Goal: Answer question/provide support

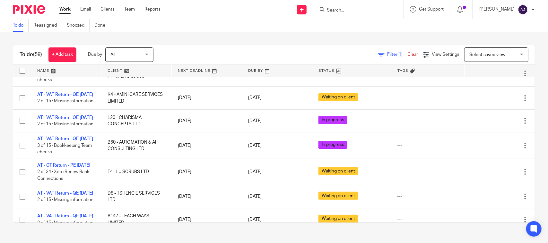
scroll to position [339, 0]
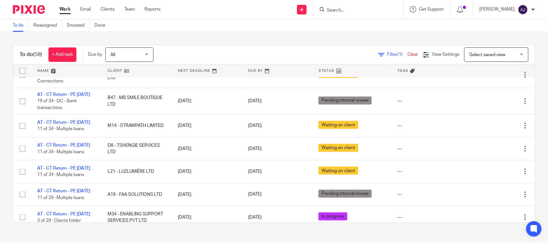
click at [45, 49] on link "AT - VAT Return - QE 31-08-2025" at bounding box center [65, 47] width 56 height 4
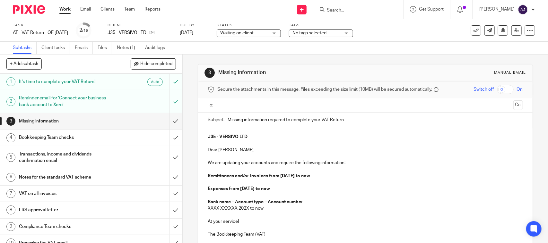
click at [124, 47] on link "Notes (1)" at bounding box center [128, 48] width 23 height 13
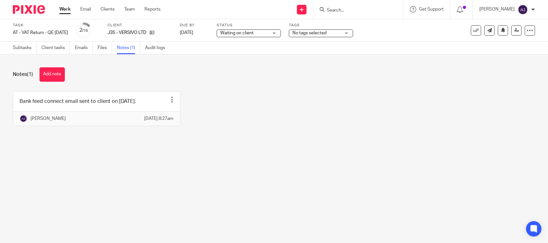
click at [212, 93] on div "Bank feed connect email sent to client on [DATE]. Edit note Delete note [PERSON…" at bounding box center [269, 113] width 532 height 44
click at [253, 31] on span "Waiting on client" at bounding box center [236, 33] width 33 height 4
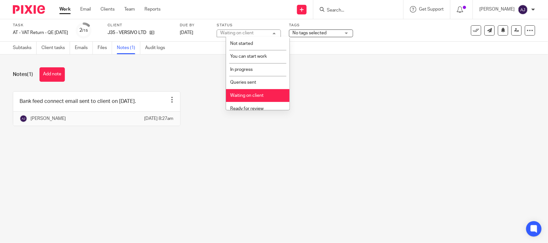
click at [253, 31] on div "Waiting on client" at bounding box center [236, 33] width 33 height 4
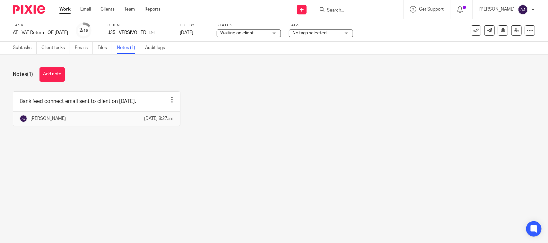
click at [377, 111] on div "Bank feed connect email sent to client on 02-09-2025. Edit note Delete note Abh…" at bounding box center [269, 113] width 532 height 44
drag, startPoint x: 129, startPoint y: 32, endPoint x: 170, endPoint y: 31, distance: 41.1
click at [169, 32] on div "J35 - VERSIVO LTD" at bounding box center [140, 33] width 64 height 6
copy div "VERSIVO LTD"
click at [289, 74] on div "Notes (1) Add note" at bounding box center [274, 74] width 522 height 14
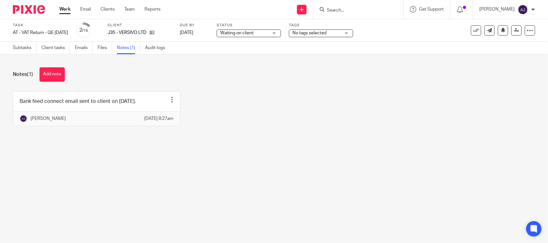
click at [195, 89] on div "Notes (1) Add note Bank feed connect email sent to client on 02-09-2025. Edit n…" at bounding box center [274, 102] width 548 height 94
drag, startPoint x: 364, startPoint y: 71, endPoint x: 316, endPoint y: 99, distance: 55.6
click at [316, 99] on div "Bank feed connect email sent to client on 02-09-2025. Edit note Delete note Abh…" at bounding box center [269, 113] width 532 height 44
click at [181, 136] on div "Bank feed connect email sent to client on 02-09-2025. Edit note Delete note Abh…" at bounding box center [269, 113] width 532 height 44
drag, startPoint x: 243, startPoint y: 111, endPoint x: 389, endPoint y: 140, distance: 148.8
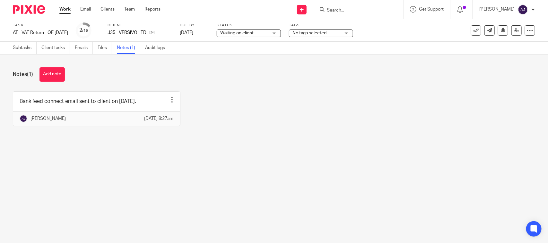
click at [389, 136] on div "Bank feed connect email sent to client on 02-09-2025. Edit note Delete note Abh…" at bounding box center [269, 113] width 532 height 44
click at [242, 103] on div "Bank feed connect email sent to client on 02-09-2025. Edit note Delete note Abh…" at bounding box center [269, 113] width 532 height 44
click at [48, 74] on button "Add note" at bounding box center [51, 74] width 25 height 14
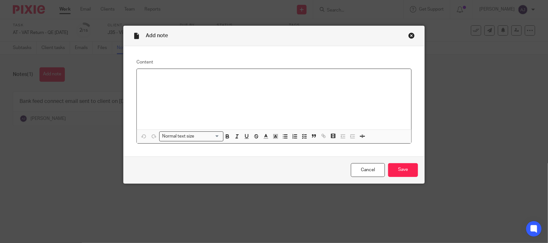
click at [409, 36] on div "Close this dialog window" at bounding box center [411, 35] width 6 height 6
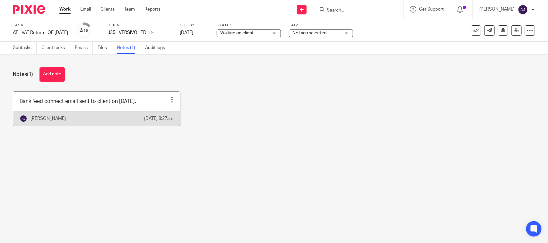
click at [119, 100] on link at bounding box center [96, 109] width 167 height 34
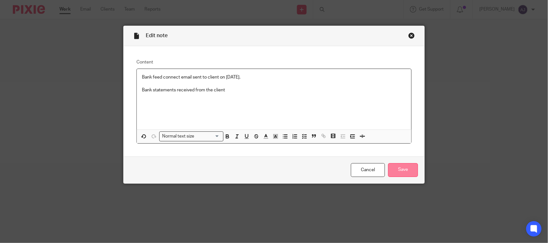
click at [392, 167] on input "Save" at bounding box center [403, 170] width 30 height 14
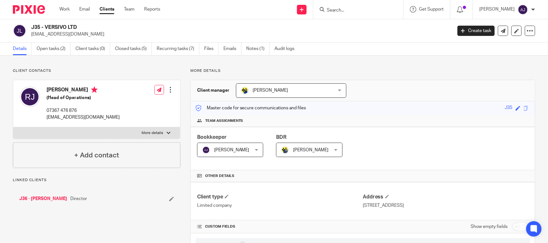
scroll to position [441, 0]
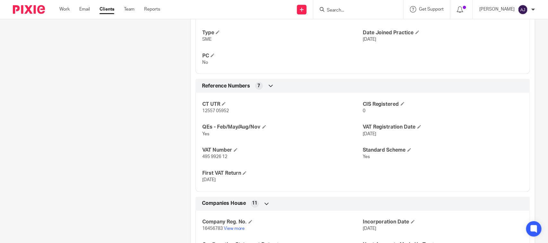
click at [100, 141] on div "Client contacts [PERSON_NAME] (Head of Operations) 07367 476 876 [EMAIL_ADDRESS…" at bounding box center [91, 7] width 177 height 760
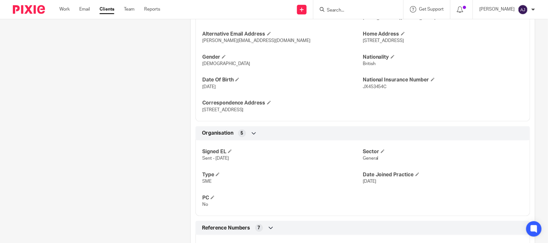
scroll to position [241, 0]
